Goal: Navigation & Orientation: Find specific page/section

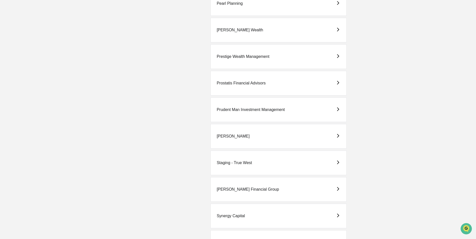
scroll to position [1177, 0]
click at [231, 218] on div "Tucker Asset Management LLC" at bounding box center [255, 216] width 77 height 5
